Goal: Transaction & Acquisition: Purchase product/service

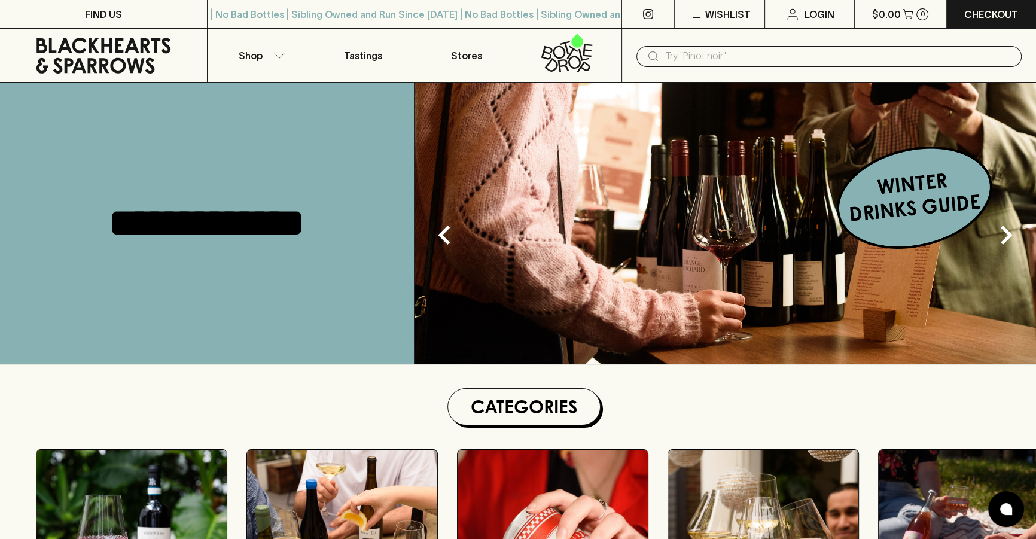
click at [807, 71] on div "​" at bounding box center [829, 56] width 415 height 54
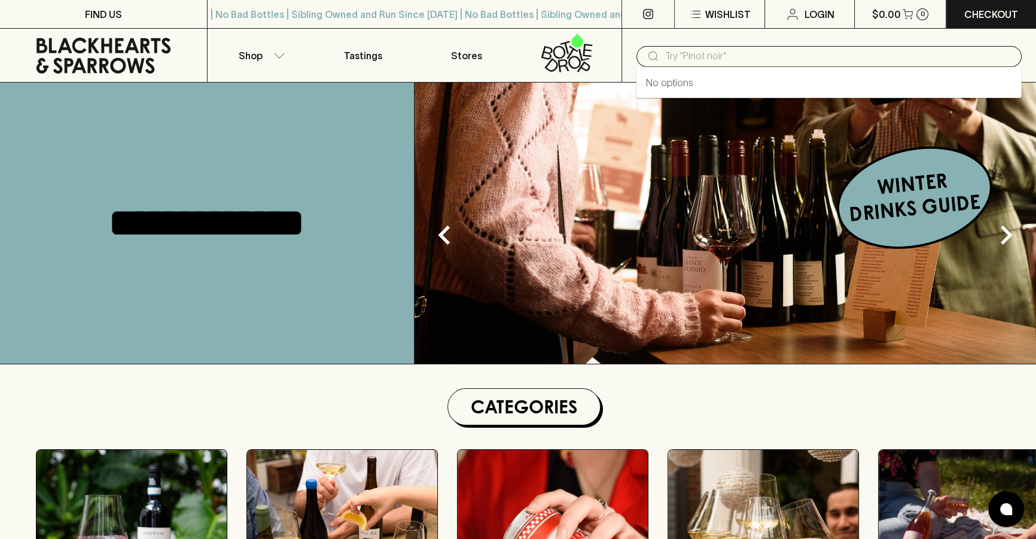
click at [808, 50] on input "text" at bounding box center [838, 56] width 347 height 19
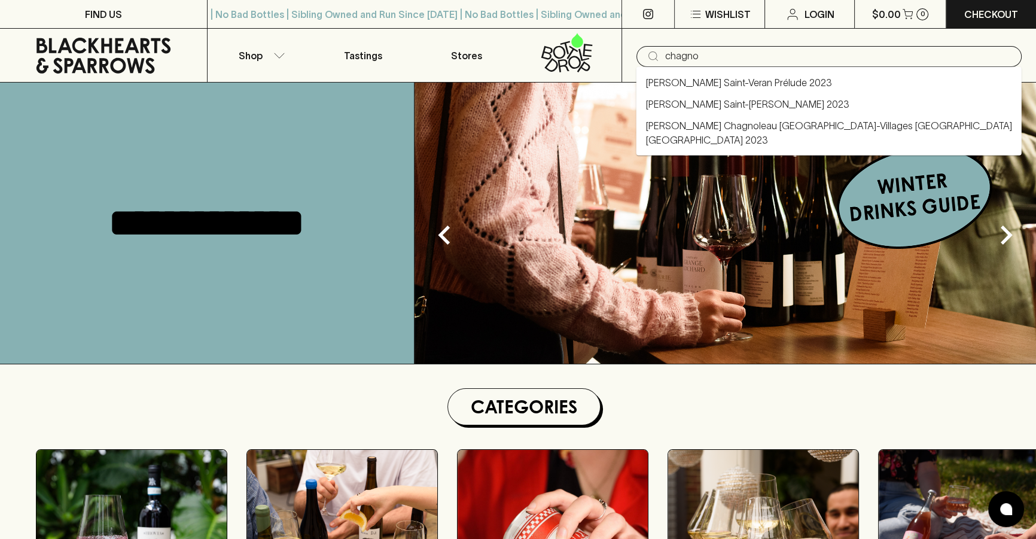
click at [802, 83] on link "[PERSON_NAME] Saint-Veran Prélude 2023" at bounding box center [739, 82] width 186 height 14
type input "[PERSON_NAME] Saint-Veran Prélude 2023"
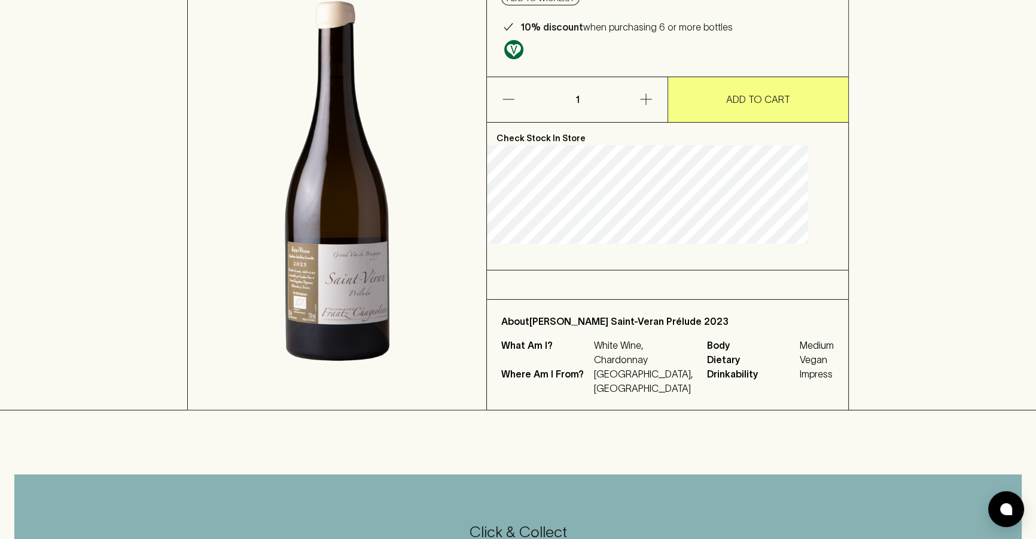
scroll to position [54, 0]
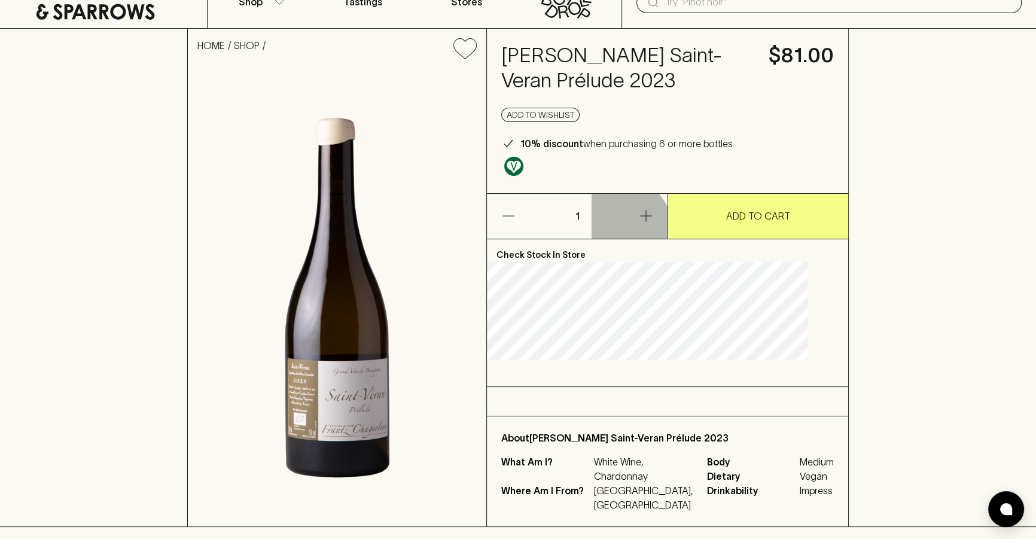
click at [630, 239] on button "button" at bounding box center [630, 216] width 76 height 45
click at [633, 239] on button "button" at bounding box center [630, 216] width 76 height 45
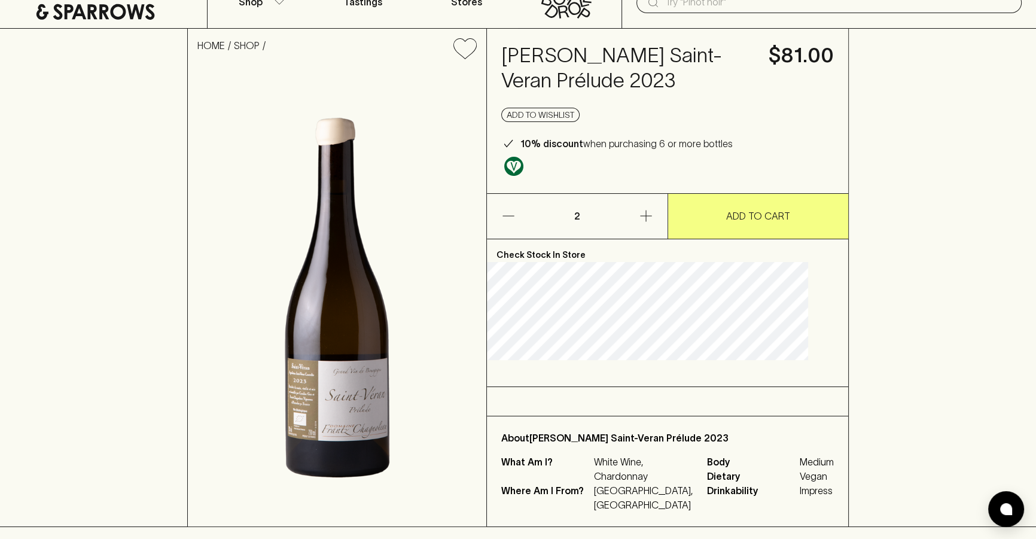
click at [516, 223] on icon "button" at bounding box center [508, 216] width 14 height 14
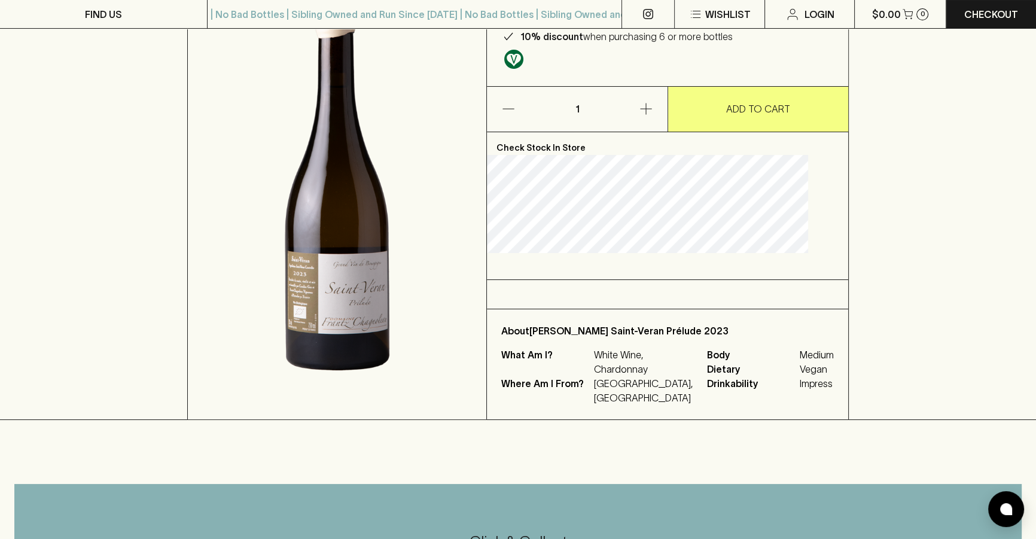
scroll to position [272, 0]
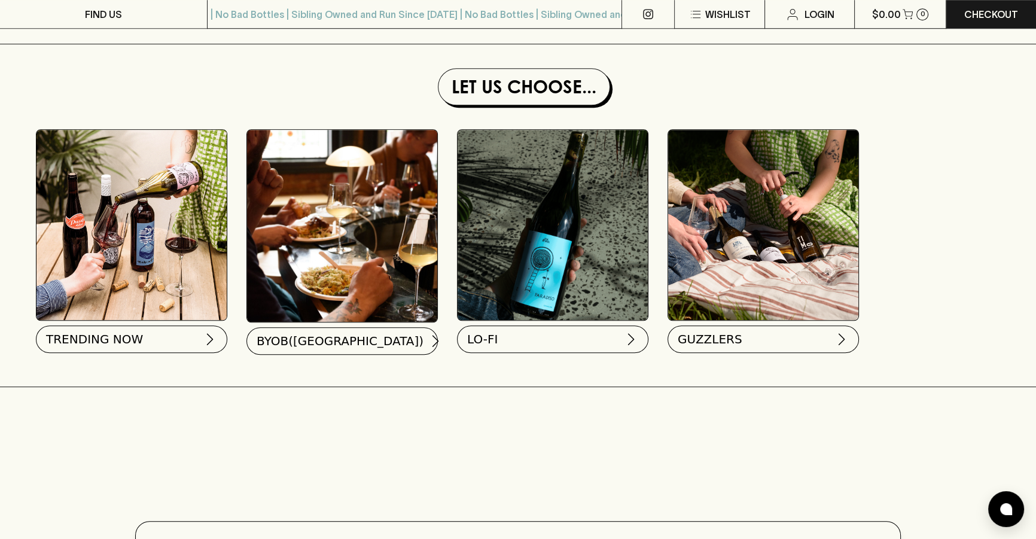
scroll to position [1088, 0]
